Goal: Task Accomplishment & Management: Manage account settings

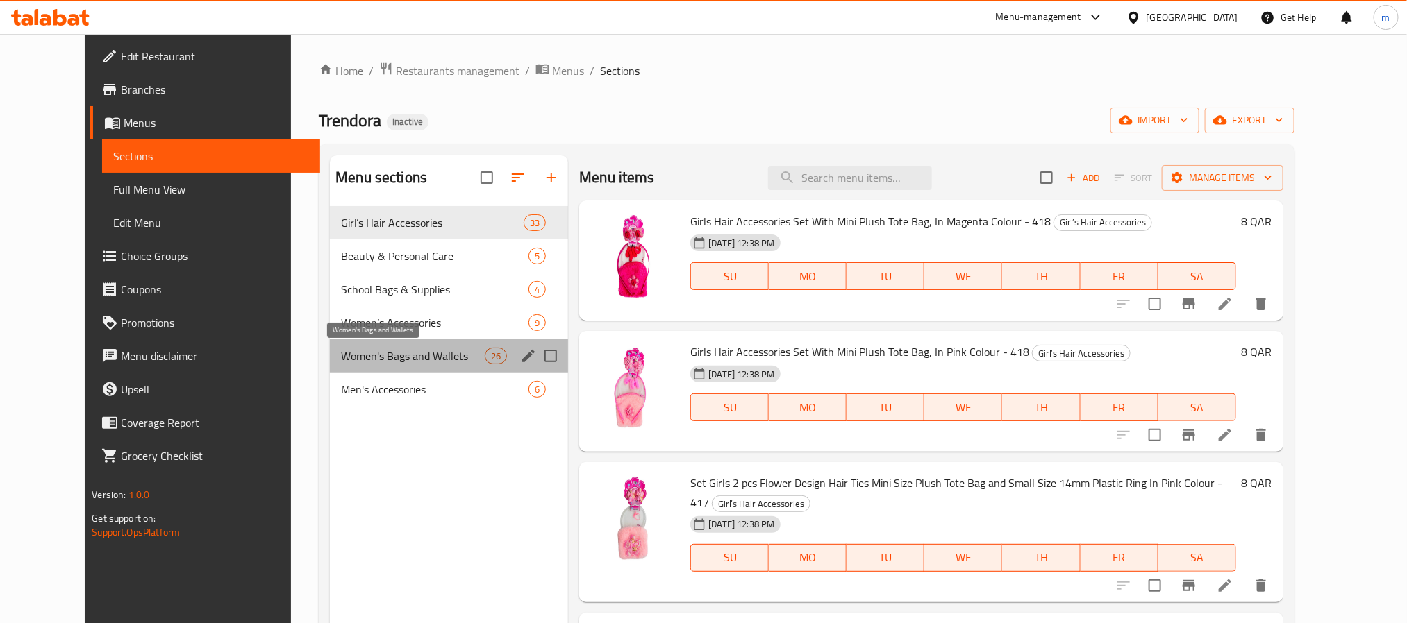
click at [385, 352] on span "Women's Bags and Wallets" at bounding box center [413, 356] width 144 height 17
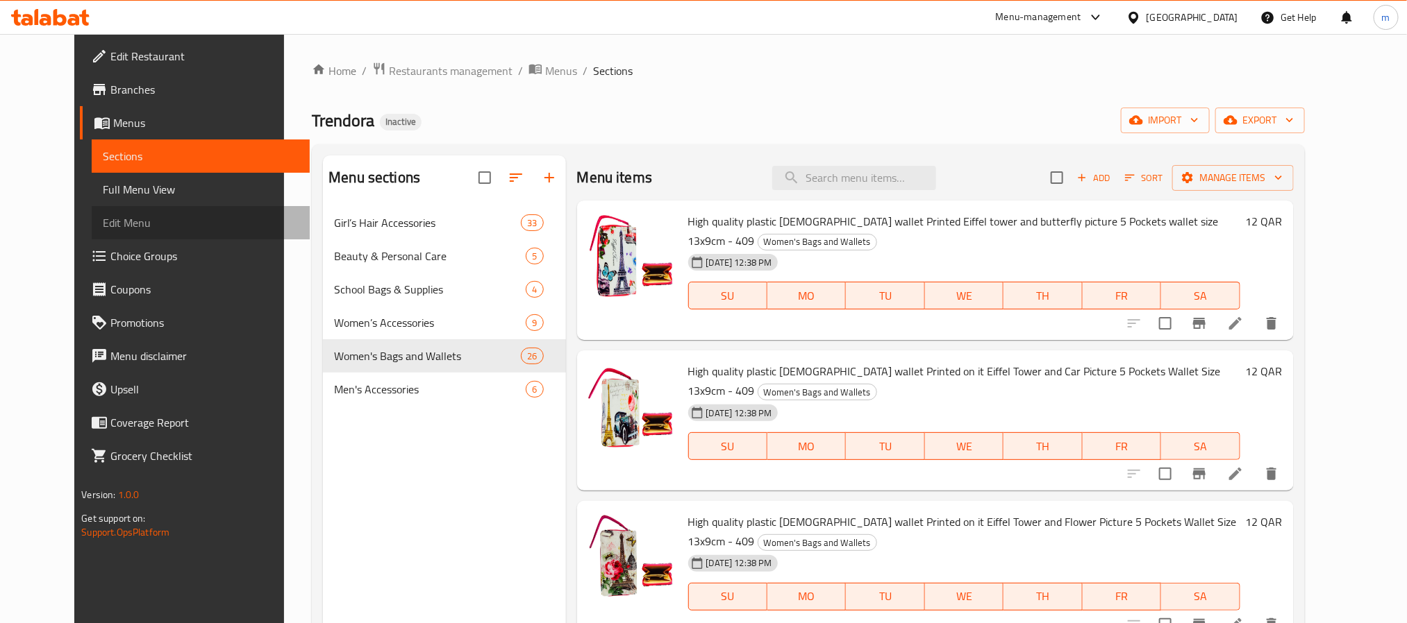
click at [92, 234] on link "Edit Menu" at bounding box center [200, 222] width 217 height 33
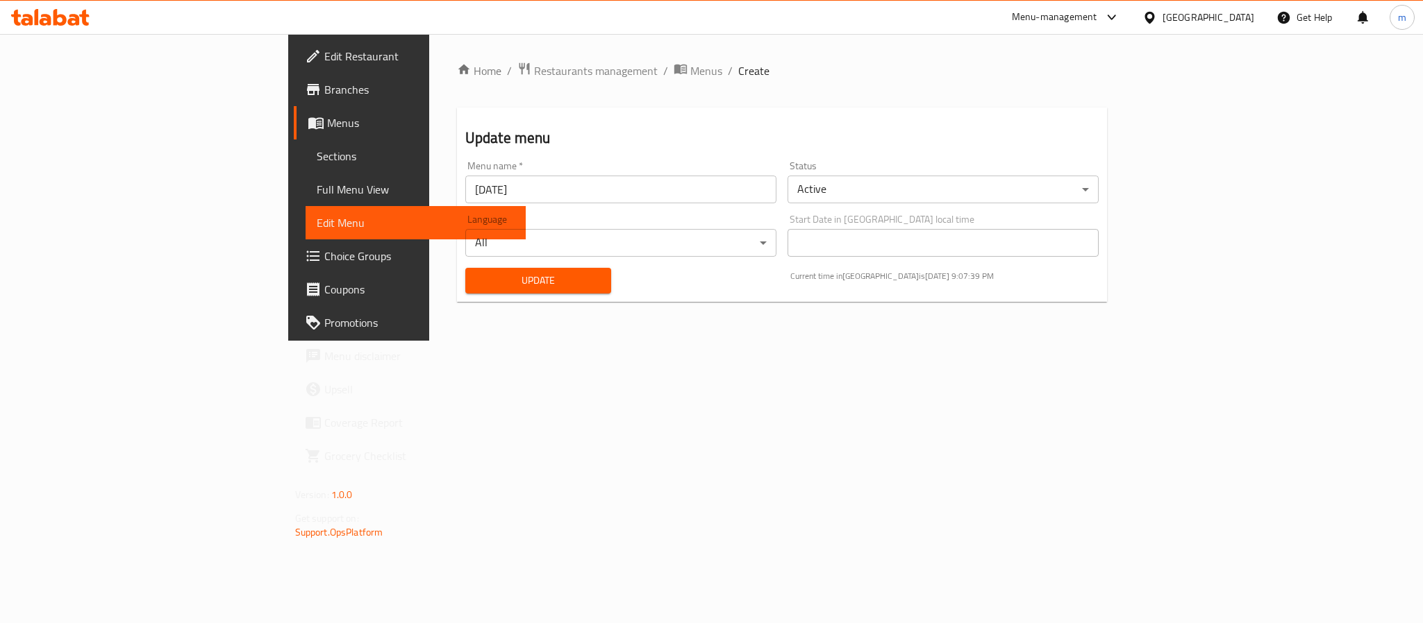
drag, startPoint x: 132, startPoint y: 187, endPoint x: 150, endPoint y: 187, distance: 18.1
click at [317, 187] on span "Full Menu View" at bounding box center [416, 189] width 198 height 17
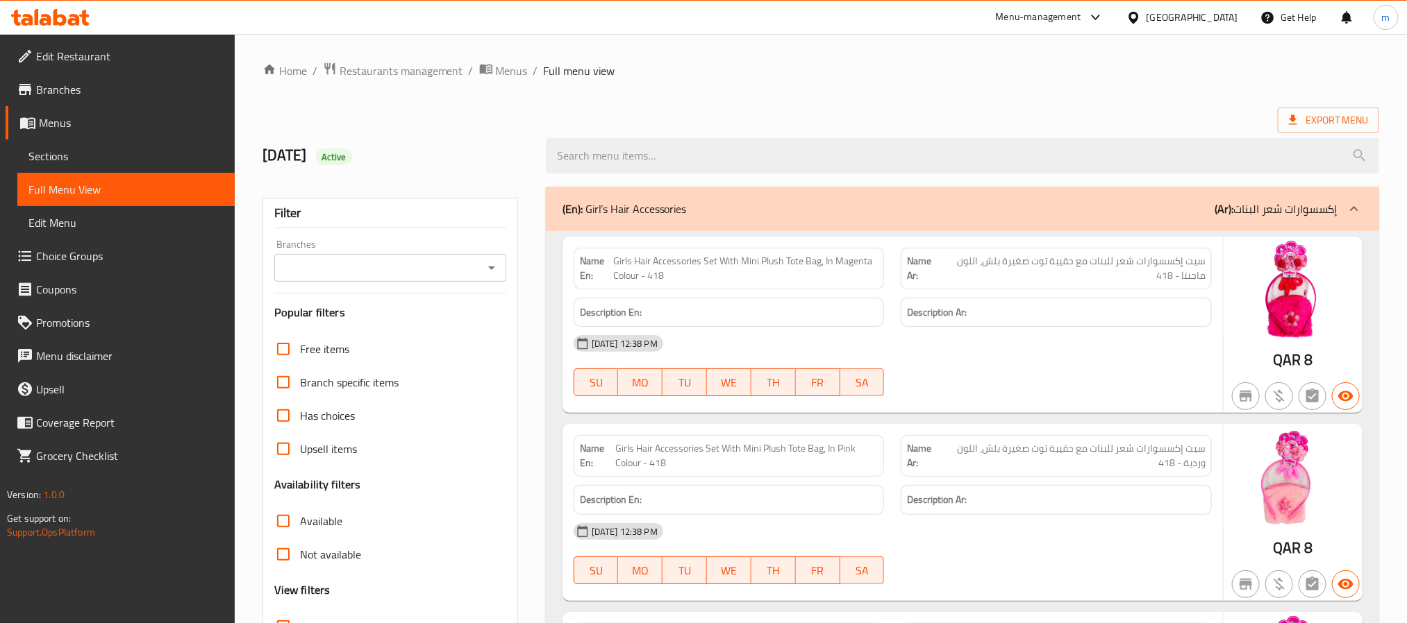
click at [140, 151] on span "Sections" at bounding box center [125, 156] width 195 height 17
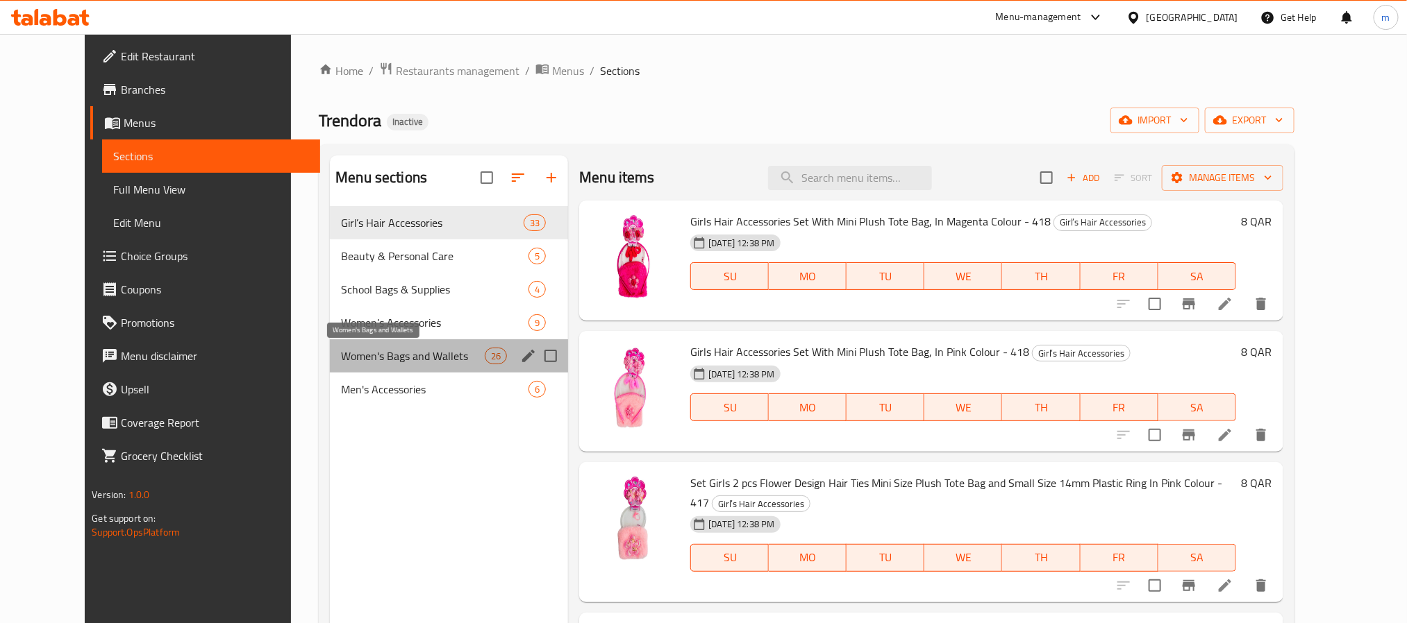
click at [379, 355] on span "Women's Bags and Wallets" at bounding box center [413, 356] width 144 height 17
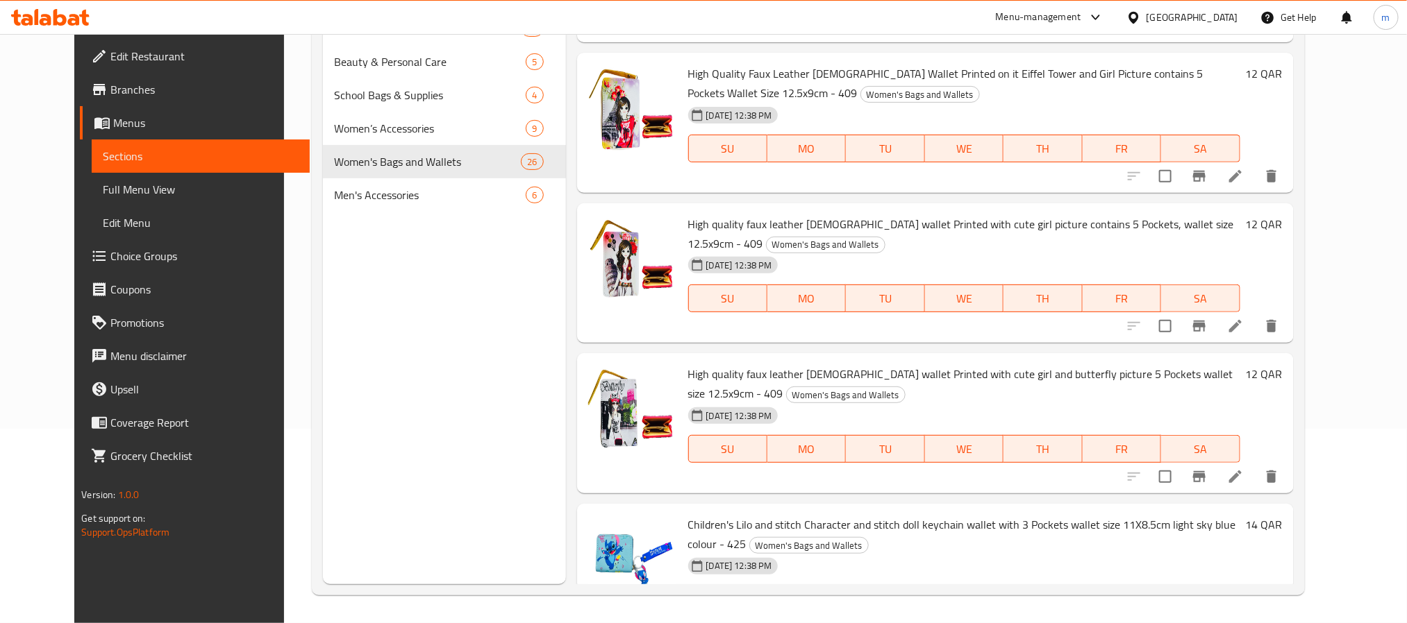
scroll to position [482, 0]
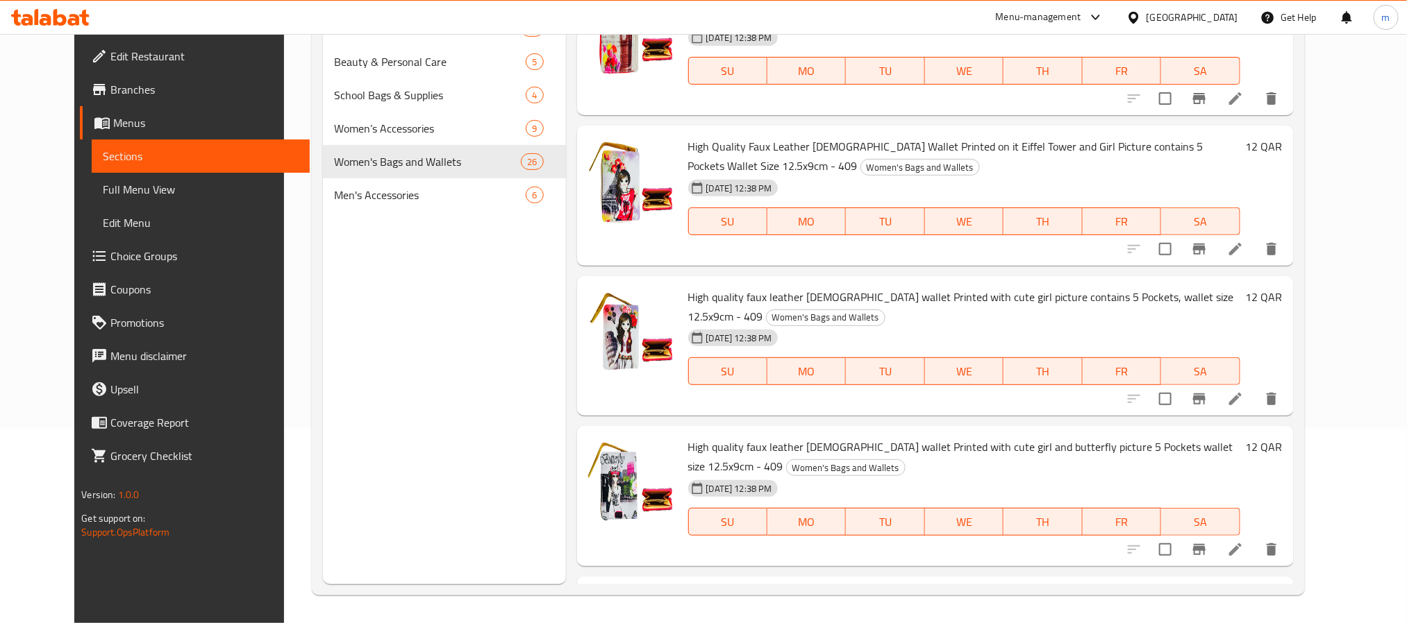
click at [906, 437] on span "High quality faux leather [DEMOGRAPHIC_DATA] wallet Printed with cute girl and …" at bounding box center [960, 457] width 545 height 40
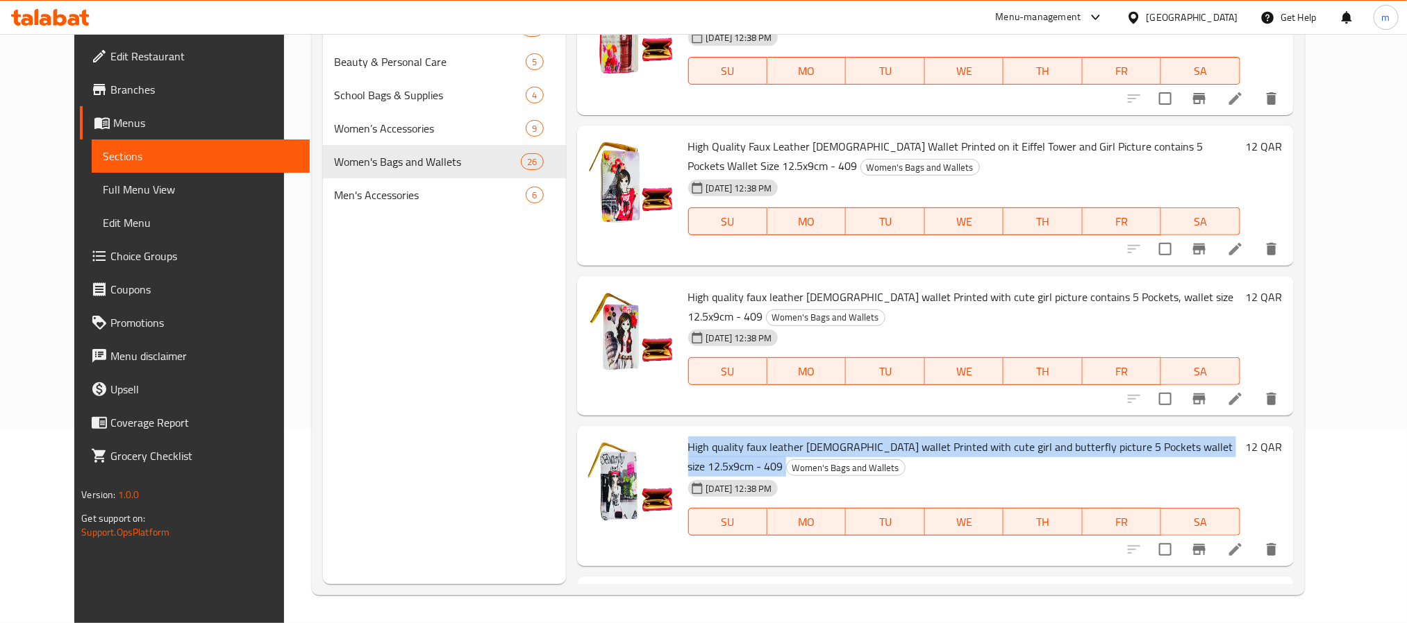
click at [906, 437] on span "High quality faux leather [DEMOGRAPHIC_DATA] wallet Printed with cute girl and …" at bounding box center [960, 457] width 545 height 40
copy h6 "High quality faux leather [DEMOGRAPHIC_DATA] wallet Printed with cute girl and …"
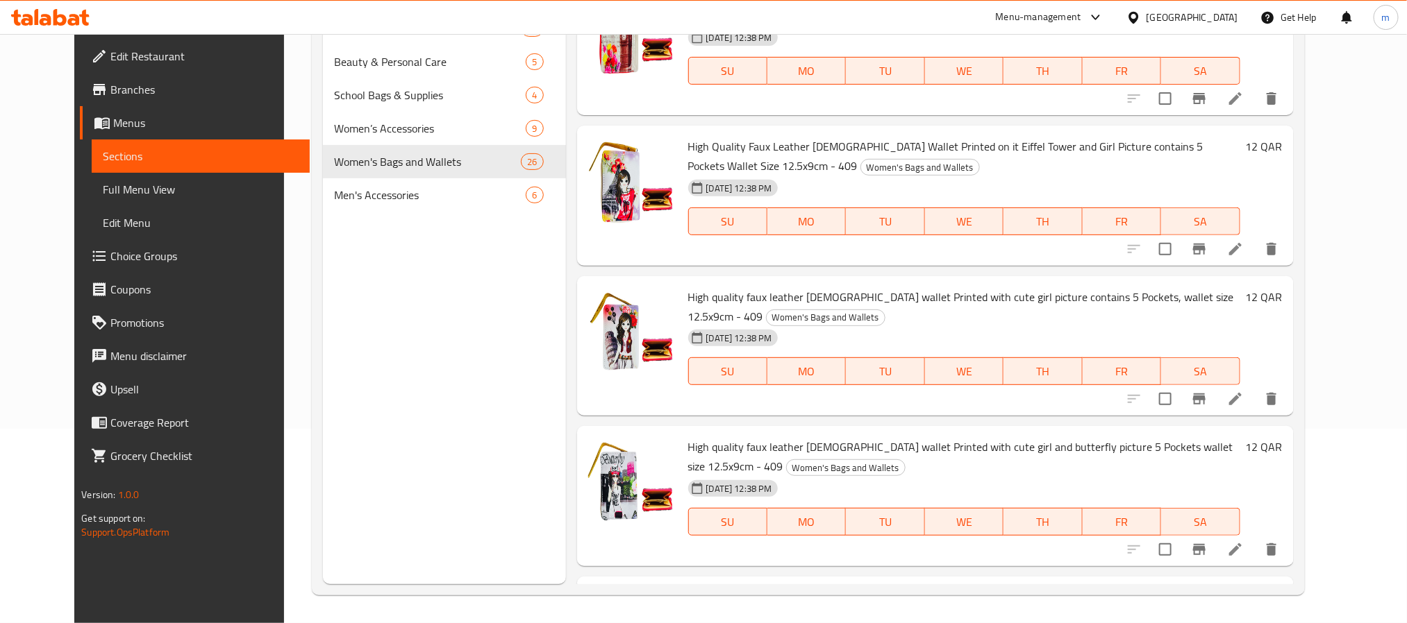
click at [1246, 475] on div "[DATE] 12:38 PM SU MO TU WE TH FR SA" at bounding box center [963, 512] width 563 height 75
click at [1243, 542] on icon at bounding box center [1235, 550] width 17 height 17
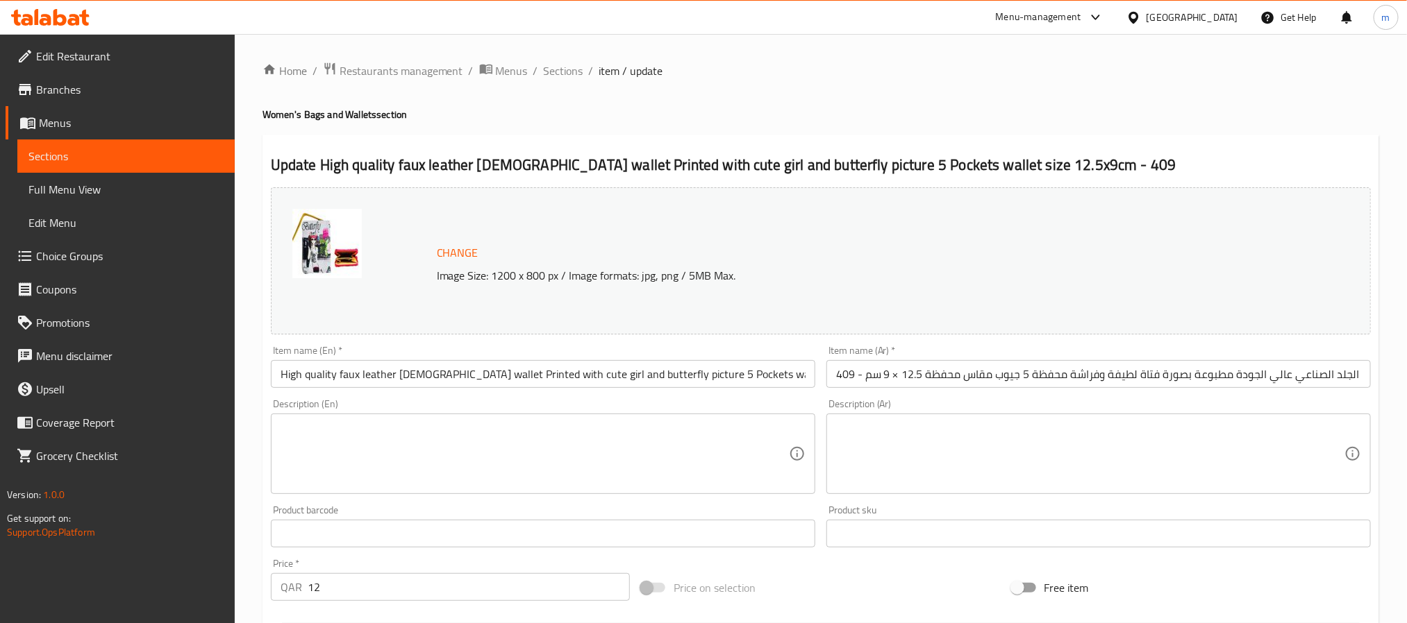
click at [1187, 380] on input "محفظة نسائية من الجلد الصناعي عالي الجودة مطبوعة بصورة فتاة لطيفة وفراشة محفظة …" at bounding box center [1098, 374] width 544 height 28
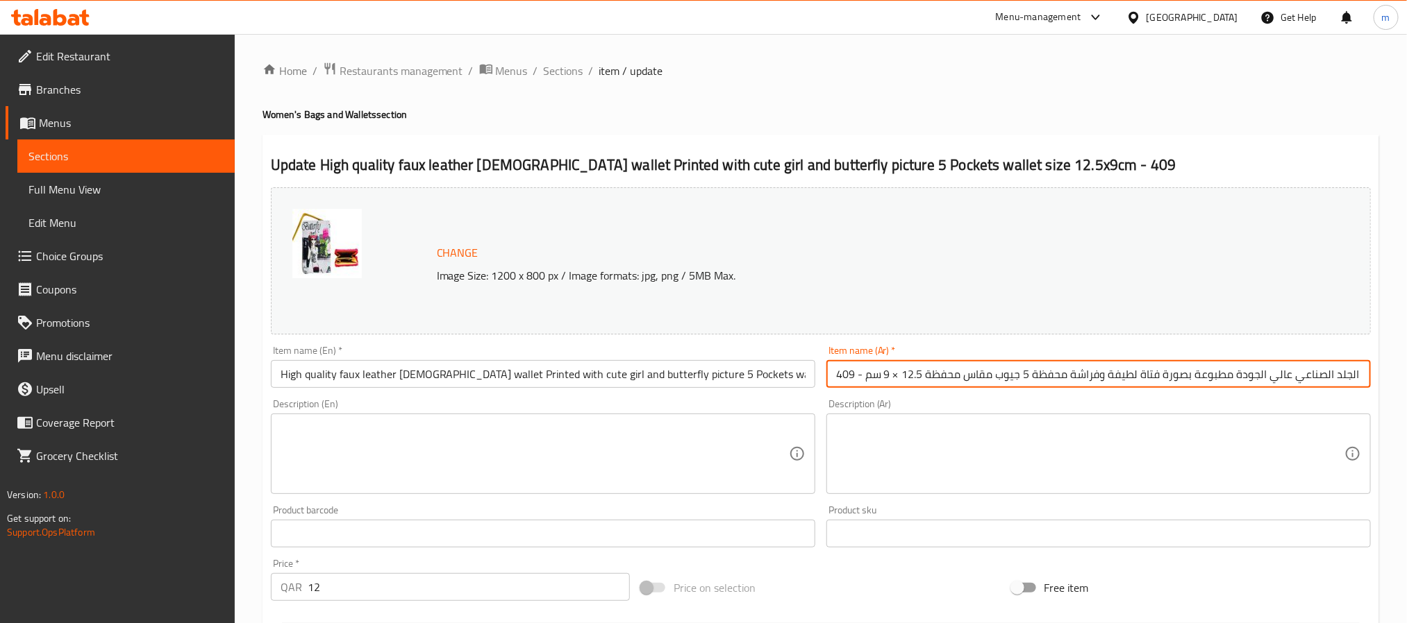
scroll to position [0, 81]
drag, startPoint x: 1188, startPoint y: 378, endPoint x: 1413, endPoint y: 387, distance: 225.2
click at [1406, 387] on html "​ Menu-management [GEOGRAPHIC_DATA] Get Help m Edit Restaurant Branches Menus S…" at bounding box center [703, 311] width 1407 height 623
click at [1285, 112] on h4 "Women's Bags and Wallets section" at bounding box center [820, 115] width 1116 height 14
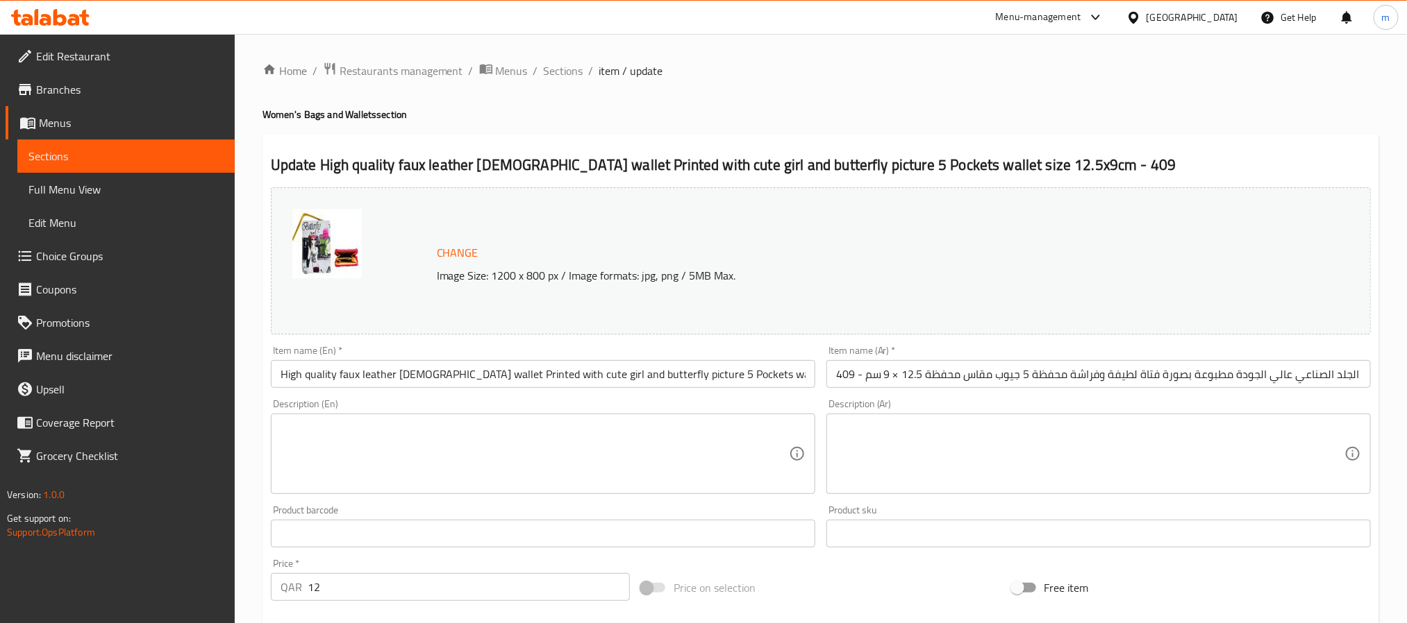
click at [992, 121] on h4 "Women's Bags and Wallets section" at bounding box center [820, 115] width 1116 height 14
click at [846, 77] on ol "Home / Restaurants management / Menus / Sections / item / update" at bounding box center [820, 71] width 1116 height 18
click at [76, 19] on icon at bounding box center [74, 20] width 12 height 12
